Goal: Download file/media

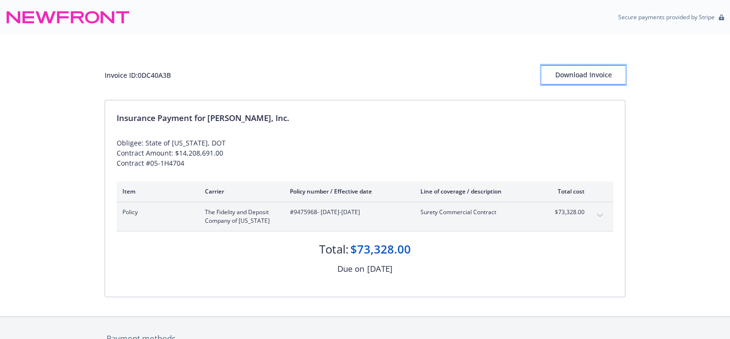
click at [588, 75] on div "Download Invoice" at bounding box center [584, 75] width 84 height 18
